Goal: Task Accomplishment & Management: Use online tool/utility

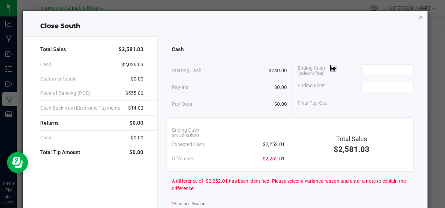
click at [418, 16] on icon "button" at bounding box center [420, 17] width 5 height 8
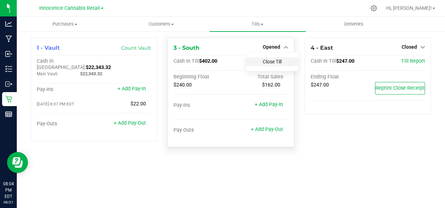
click at [278, 62] on link "Close Till" at bounding box center [272, 62] width 19 height 6
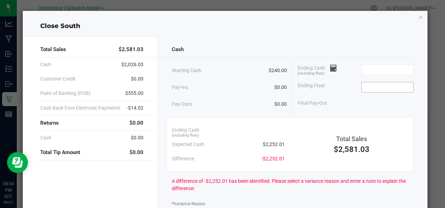
click at [377, 88] on input at bounding box center [387, 87] width 51 height 10
click at [391, 69] on input at bounding box center [387, 70] width 51 height 10
type input "$240.00"
click at [381, 70] on input at bounding box center [387, 70] width 51 height 10
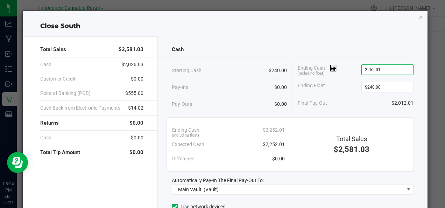
click at [388, 68] on input "2252.01" at bounding box center [387, 70] width 51 height 10
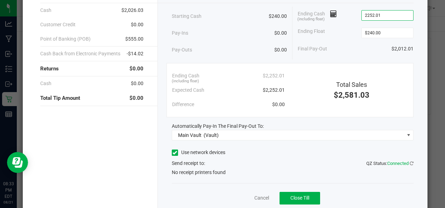
scroll to position [58, 0]
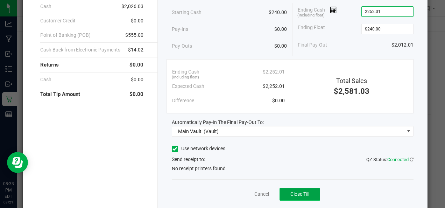
click at [300, 195] on span "Close Till" at bounding box center [299, 194] width 19 height 6
type input "$2,252.01"
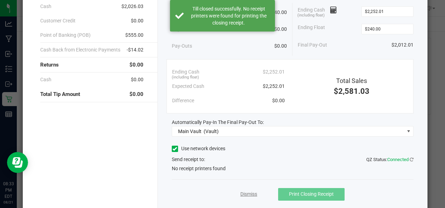
click at [243, 195] on link "Dismiss" at bounding box center [248, 193] width 17 height 7
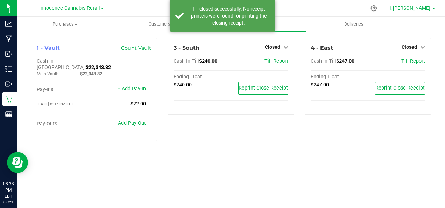
click at [432, 9] on link "Hi, [PERSON_NAME]!" at bounding box center [410, 8] width 55 height 7
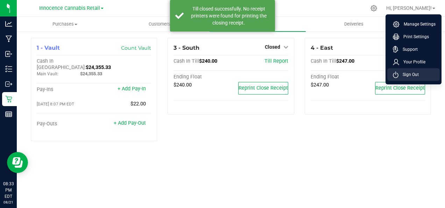
click at [412, 79] on li "Sign Out" at bounding box center [413, 74] width 52 height 13
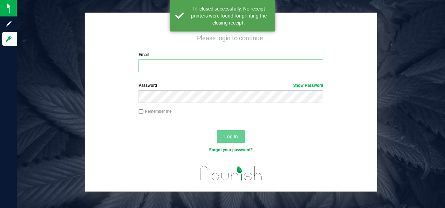
type input "[EMAIL_ADDRESS][DOMAIN_NAME]"
